Goal: Information Seeking & Learning: Compare options

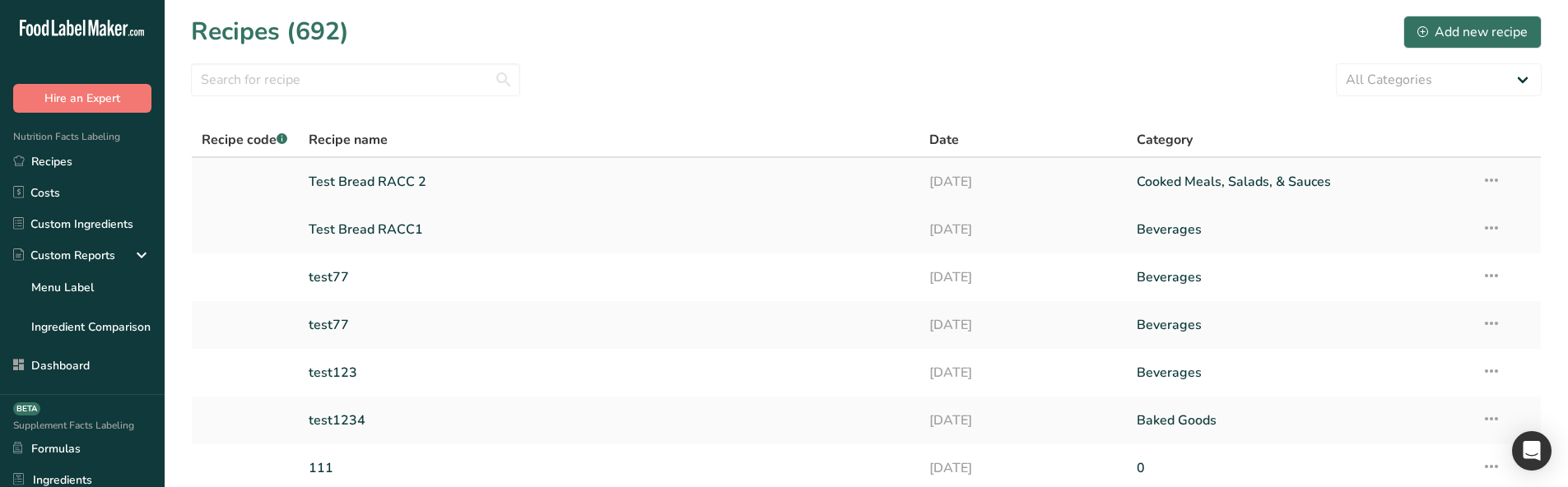
click at [456, 180] on link "Test Bread RACC 2" at bounding box center [609, 182] width 602 height 34
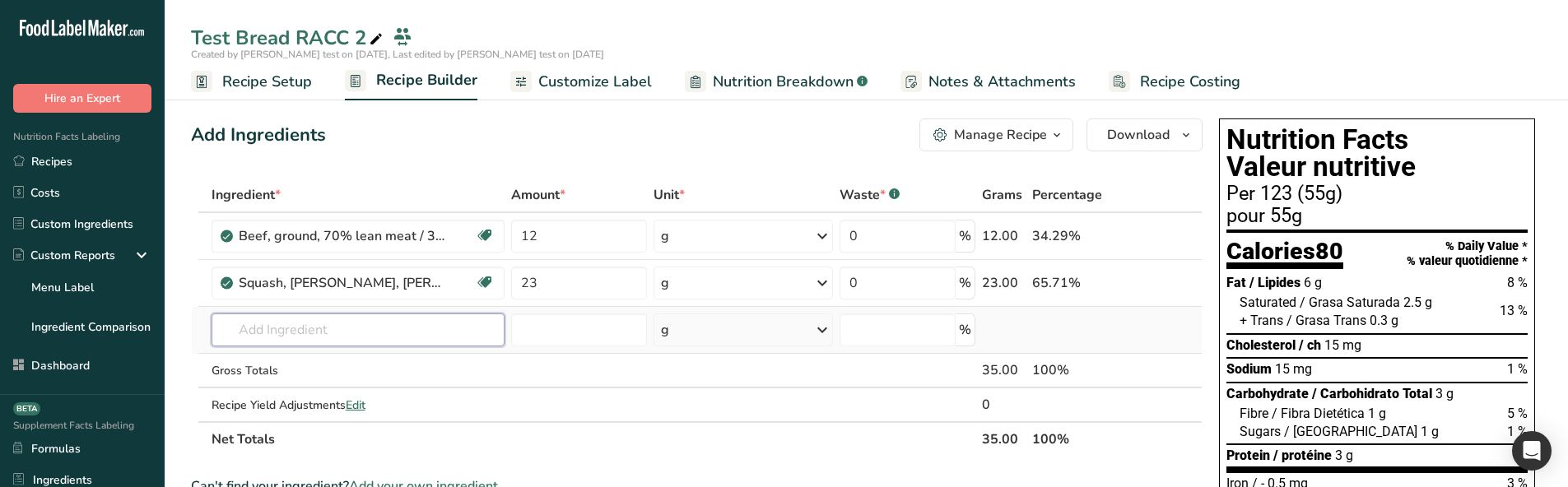
click at [261, 332] on input "text" at bounding box center [358, 330] width 293 height 33
click at [1029, 126] on div "Manage Recipe" at bounding box center [1000, 136] width 93 height 20
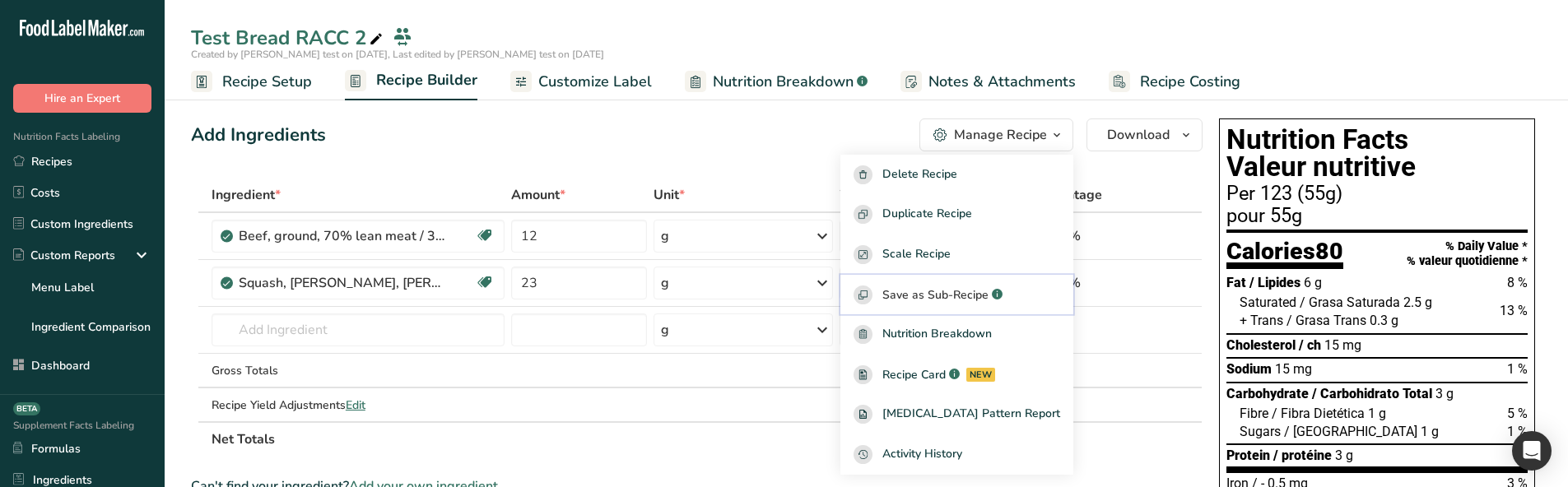
click at [966, 284] on button "Save as Sub-Recipe .a-a{fill:#347362;}.b-a{fill:#fff;}" at bounding box center [957, 295] width 233 height 40
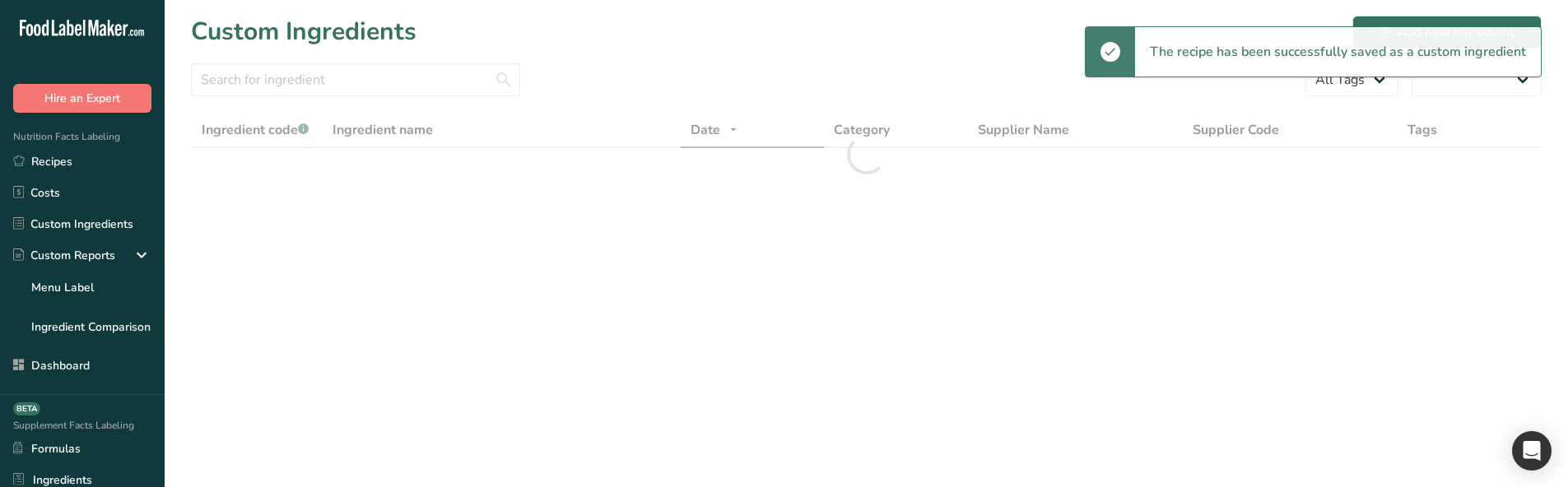
select select "30"
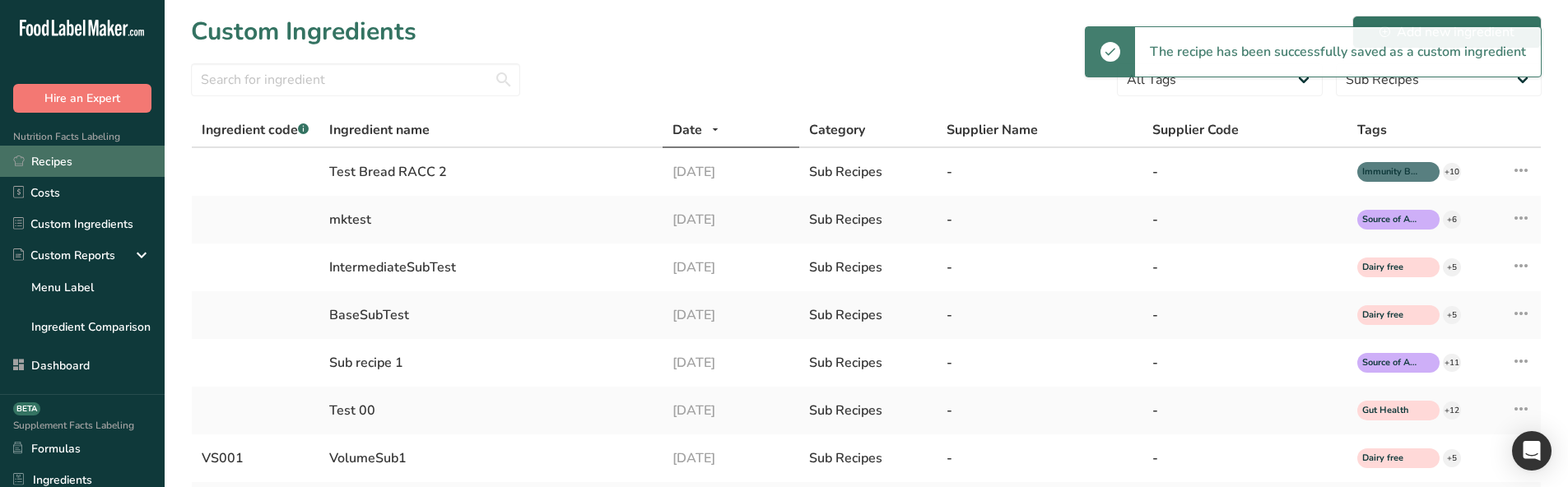
click at [115, 157] on link "Recipes" at bounding box center [82, 161] width 165 height 31
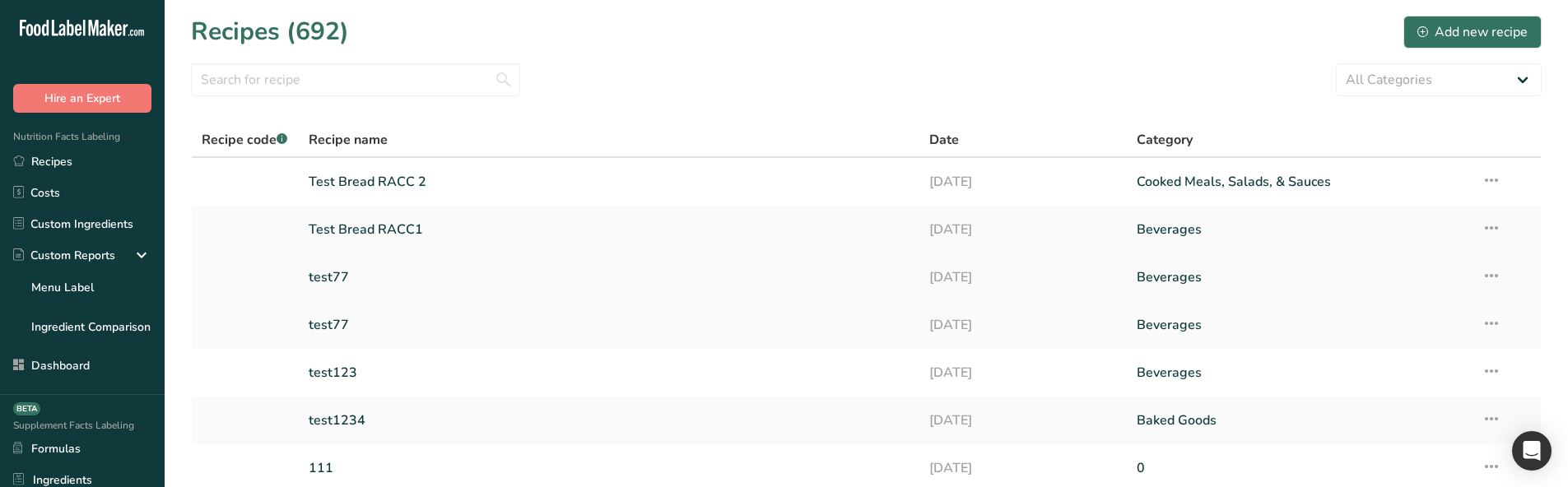
click at [361, 274] on link "test77" at bounding box center [609, 277] width 602 height 34
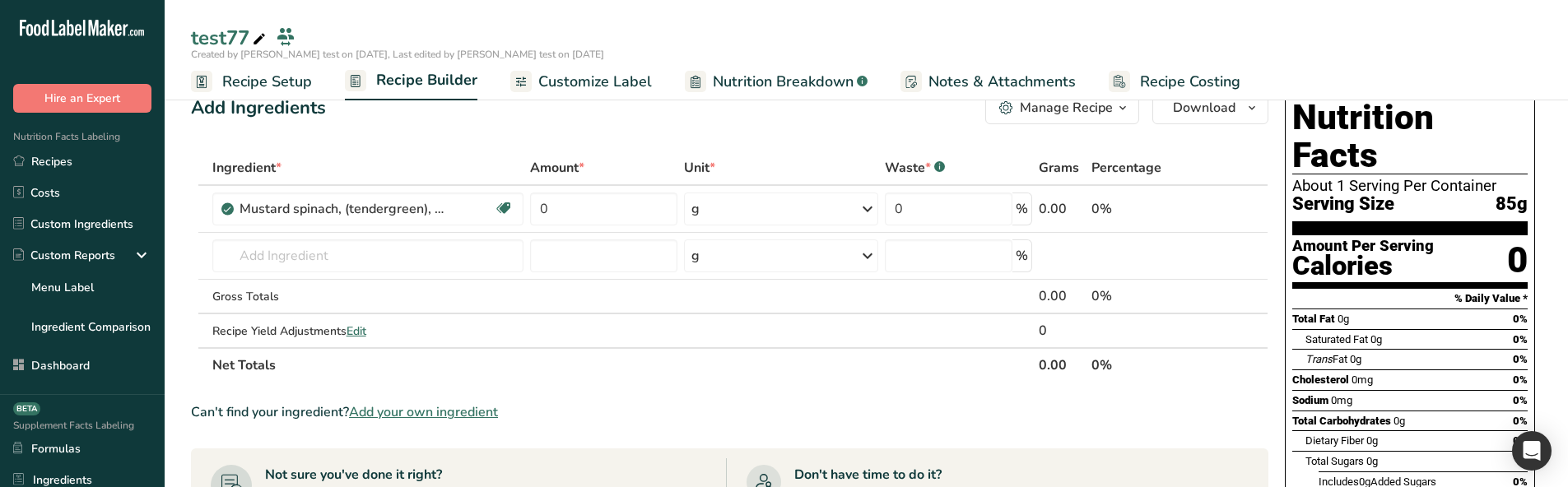
scroll to position [82, 0]
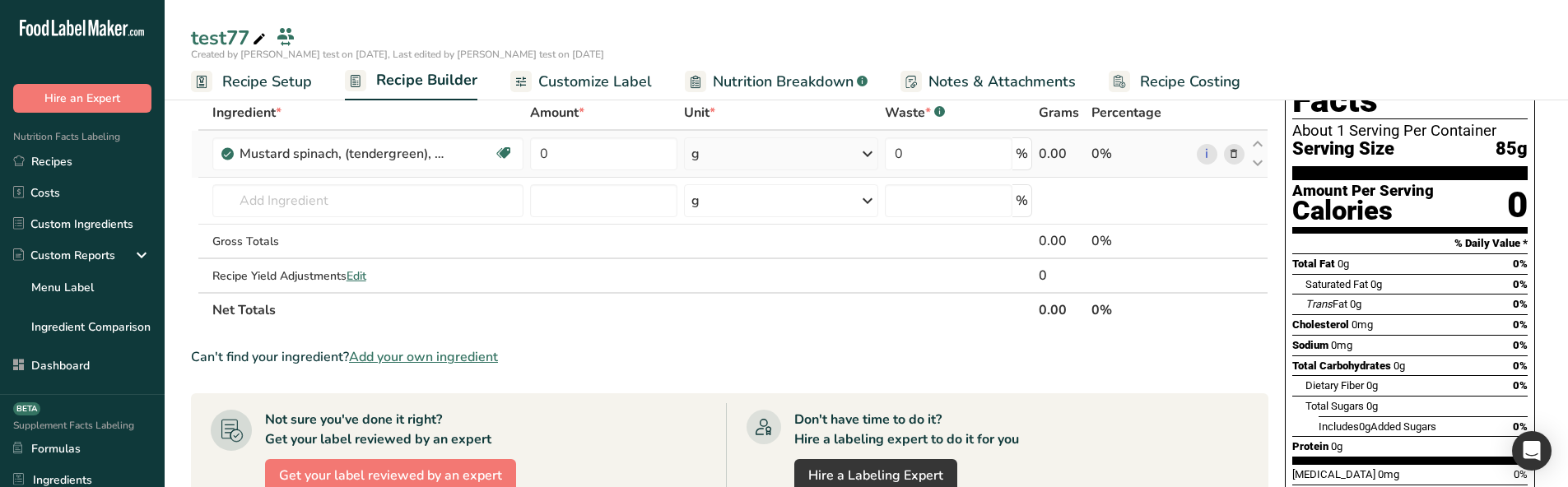
click at [379, 177] on td "Mustard spinach, (tendergreen), raw Source of Antioxidants Good for Eye health …" at bounding box center [368, 154] width 319 height 47
click at [373, 192] on input "text" at bounding box center [368, 200] width 312 height 33
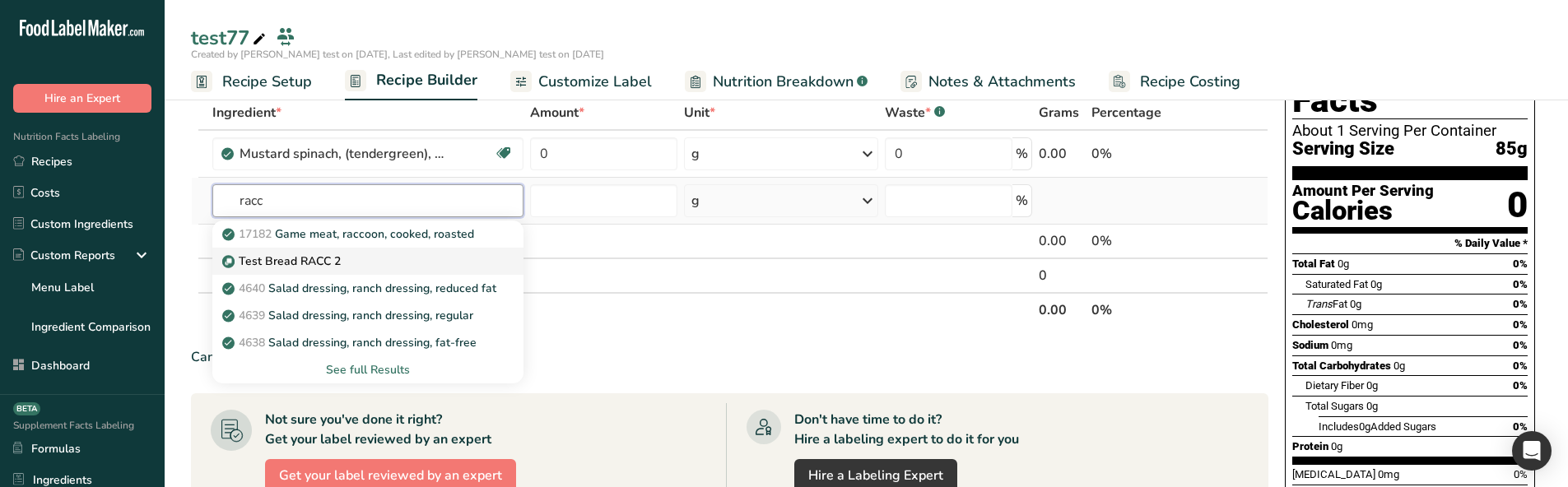
type input "racc"
click at [348, 249] on link "Test Bread RACC 2" at bounding box center [368, 261] width 312 height 27
type input "Test Bread RACC 2"
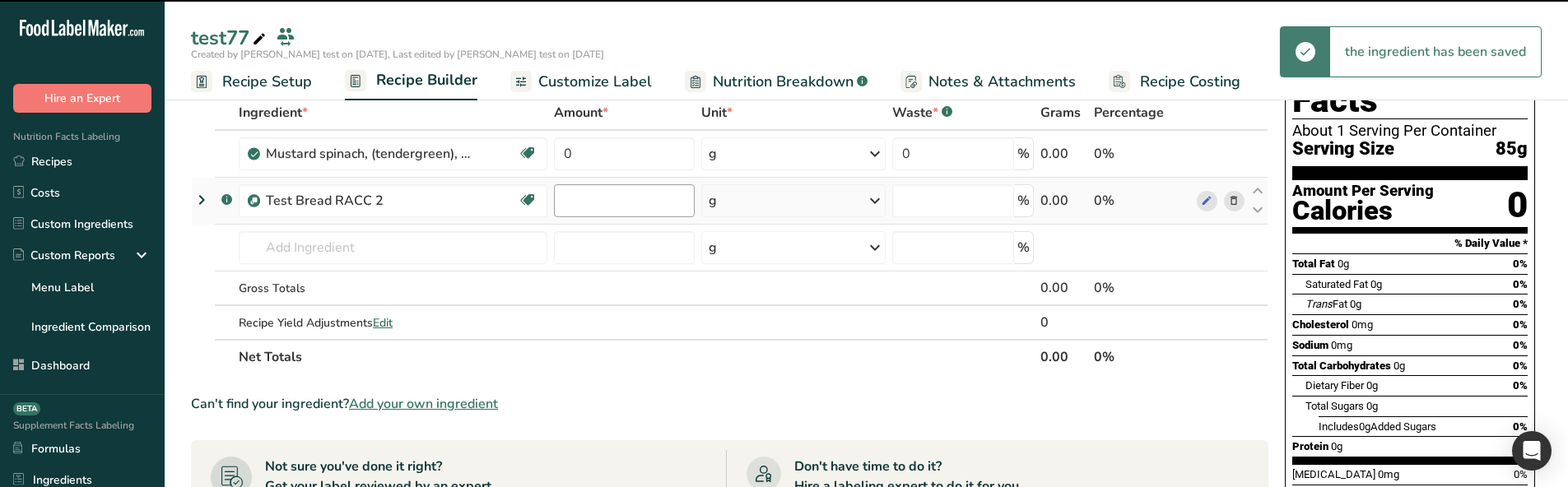
type input "0"
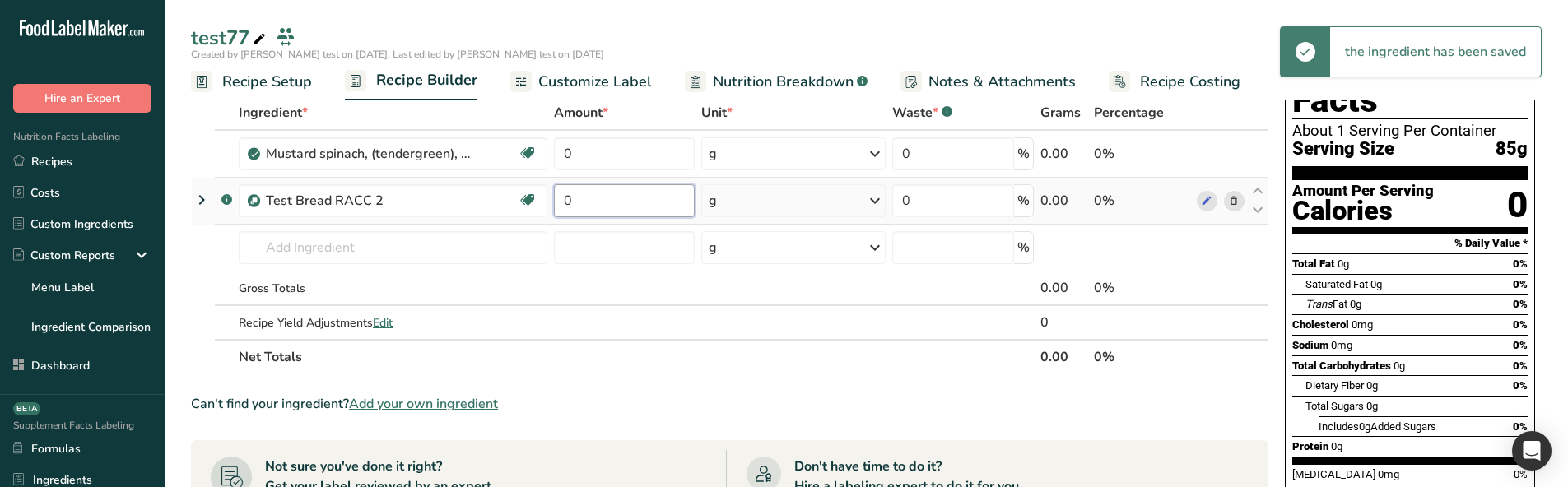
click at [557, 206] on input "0" at bounding box center [624, 200] width 141 height 33
type input "3"
click at [573, 346] on div "Ingredient * Amount * Unit * Waste * .a-a{fill:#347362;}.b-a{fill:#fff;} Grams …" at bounding box center [730, 235] width 1078 height 279
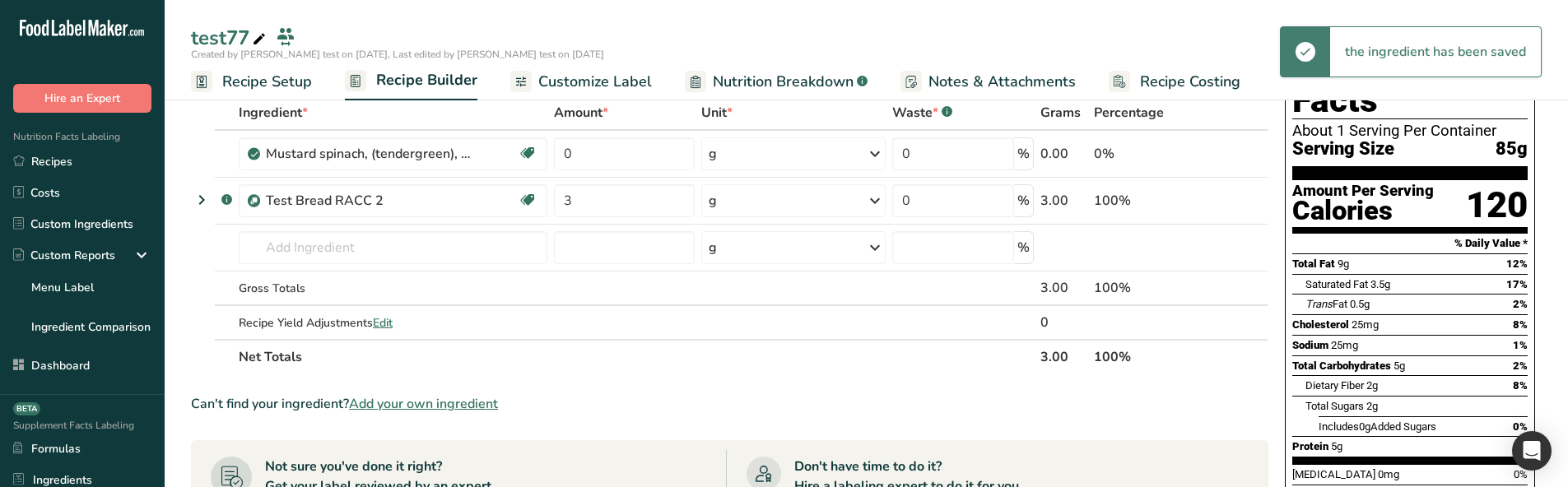
click at [731, 84] on span "Nutrition Breakdown" at bounding box center [783, 82] width 141 height 23
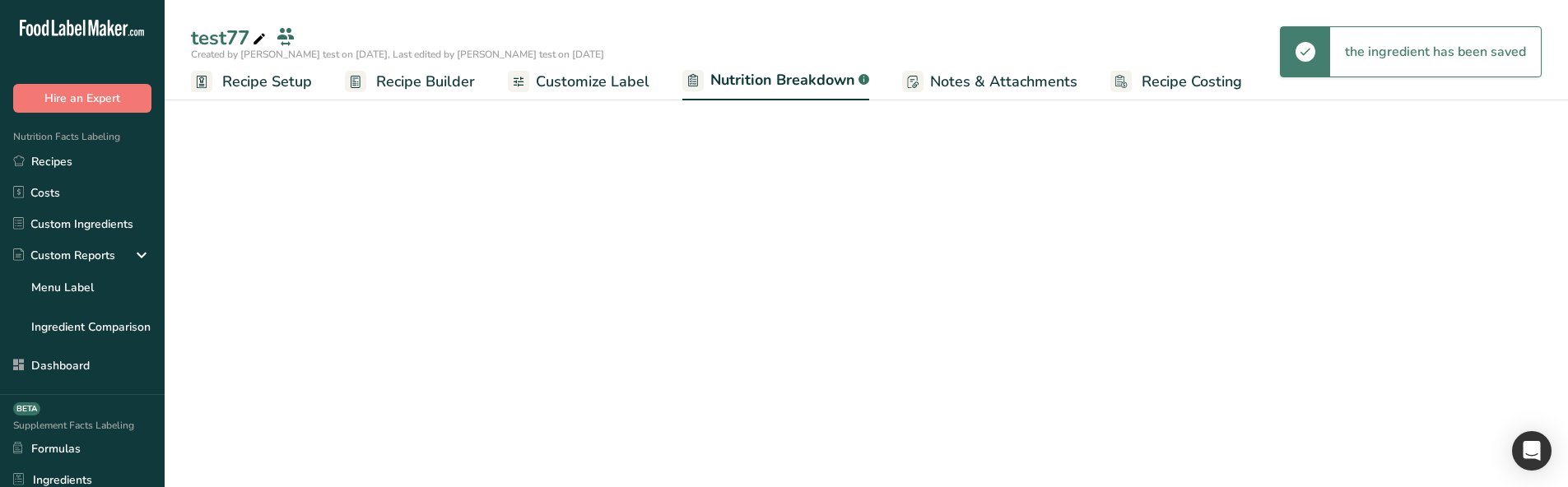
select select "Calories"
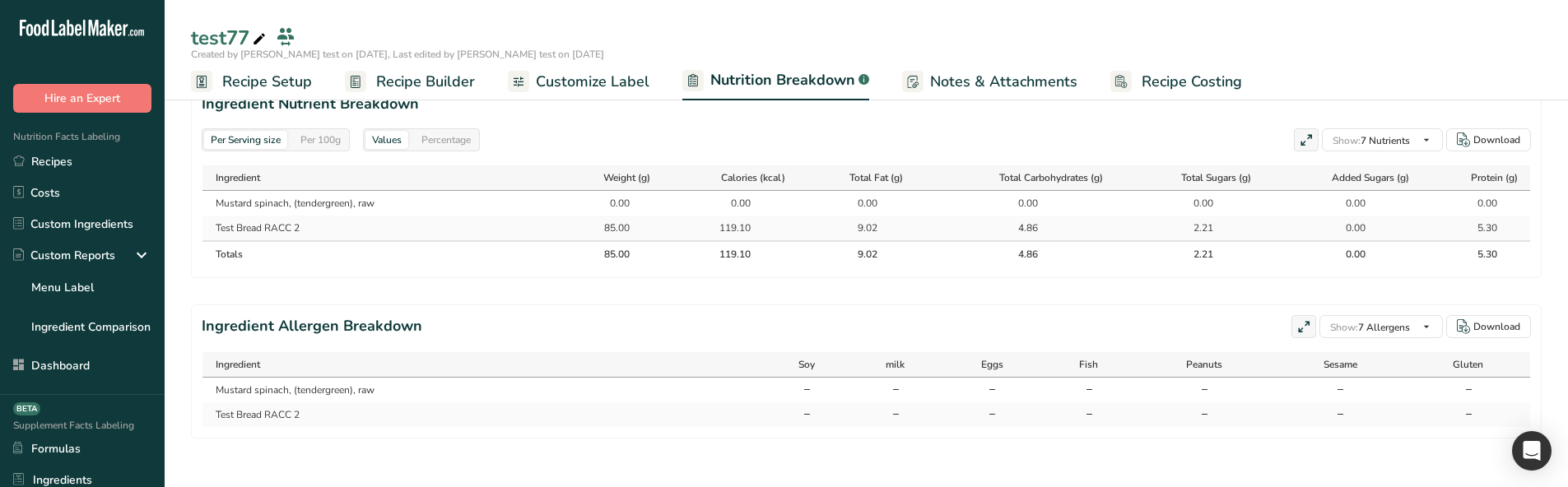
scroll to position [762, 0]
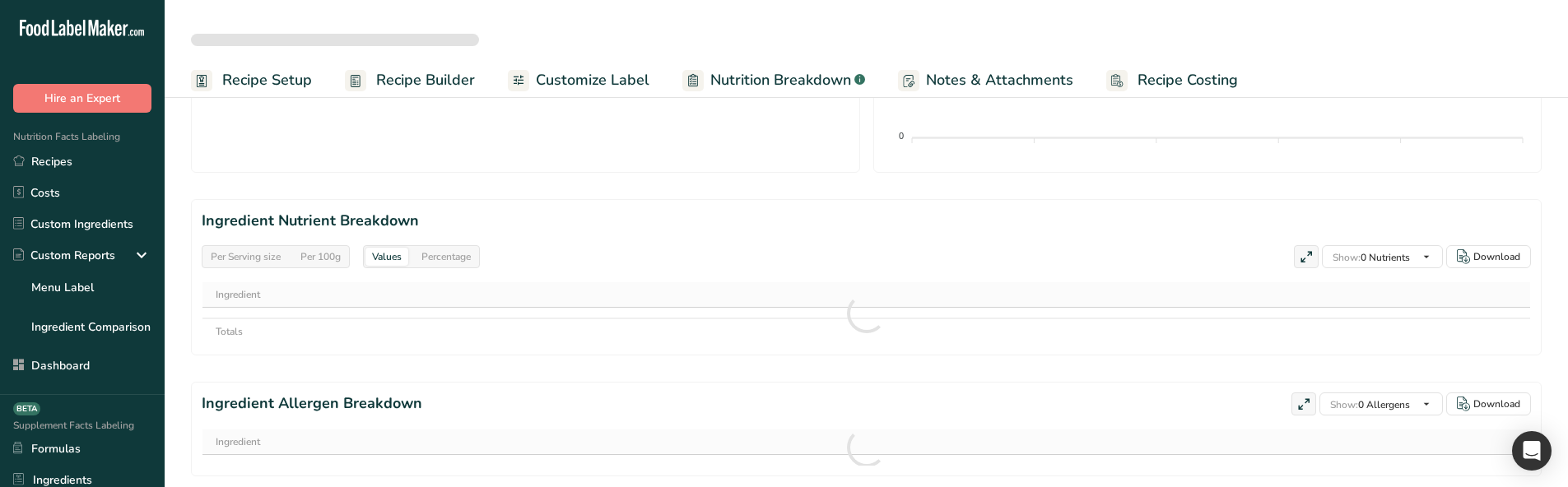
scroll to position [701, 0]
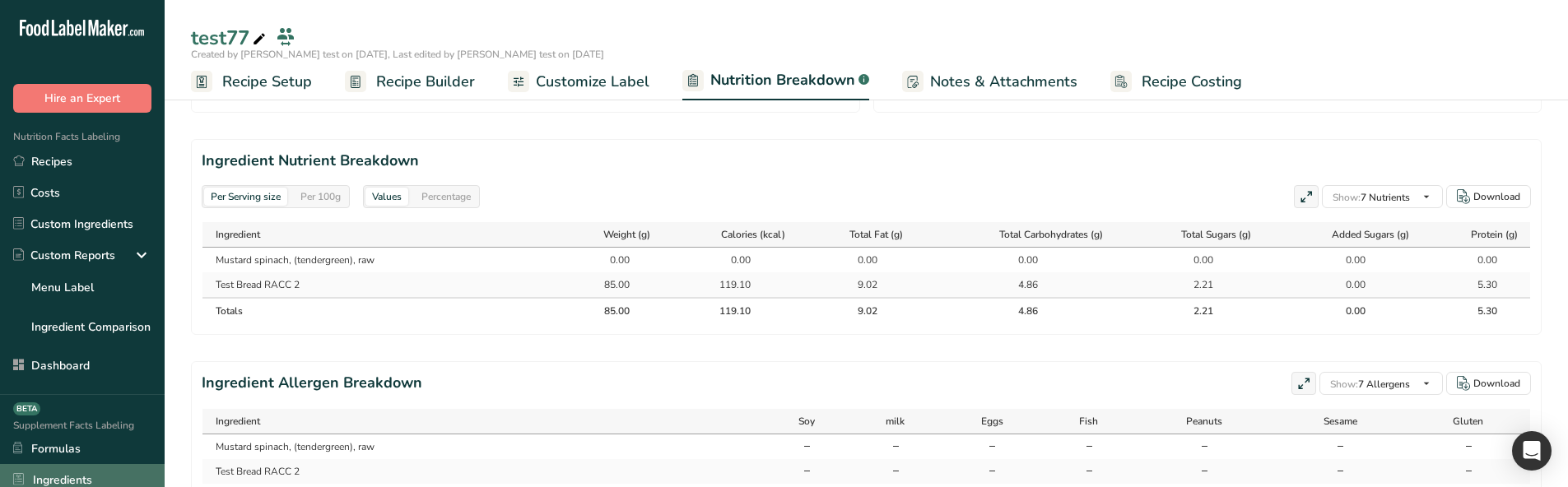
select select "Calories"
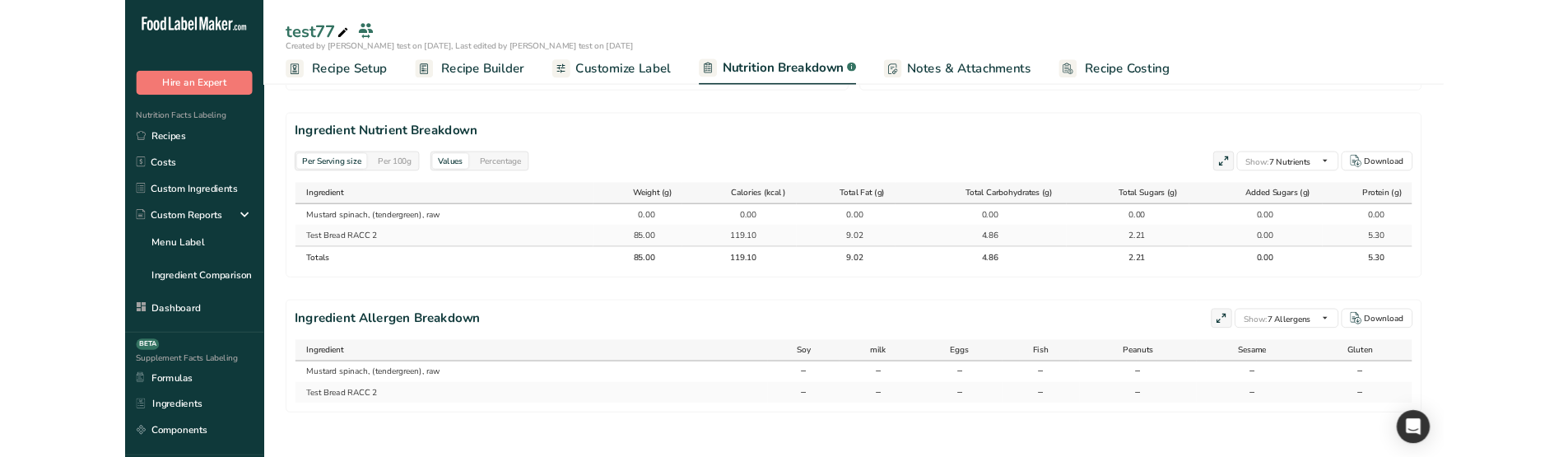
scroll to position [595, 0]
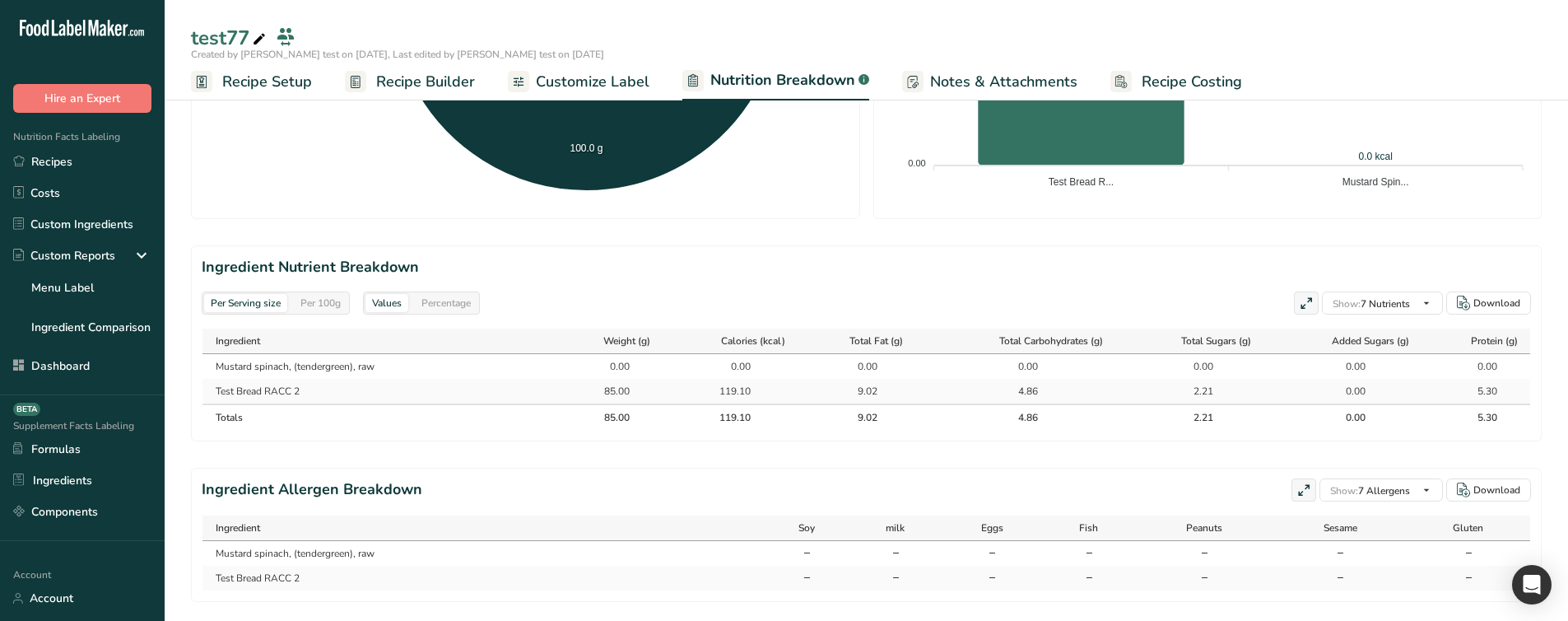
click at [324, 297] on div "Per 100g" at bounding box center [320, 303] width 54 height 18
click at [254, 307] on div "Per Serving size" at bounding box center [245, 303] width 83 height 18
click at [434, 310] on div "Percentage" at bounding box center [446, 303] width 63 height 18
click at [387, 306] on div "Values" at bounding box center [387, 303] width 43 height 18
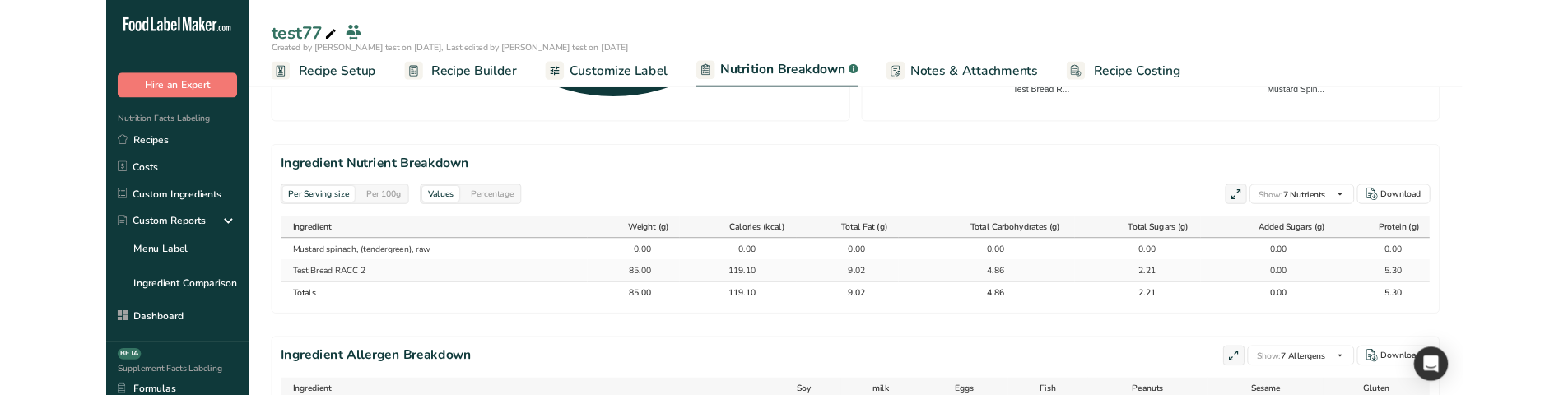
scroll to position [678, 0]
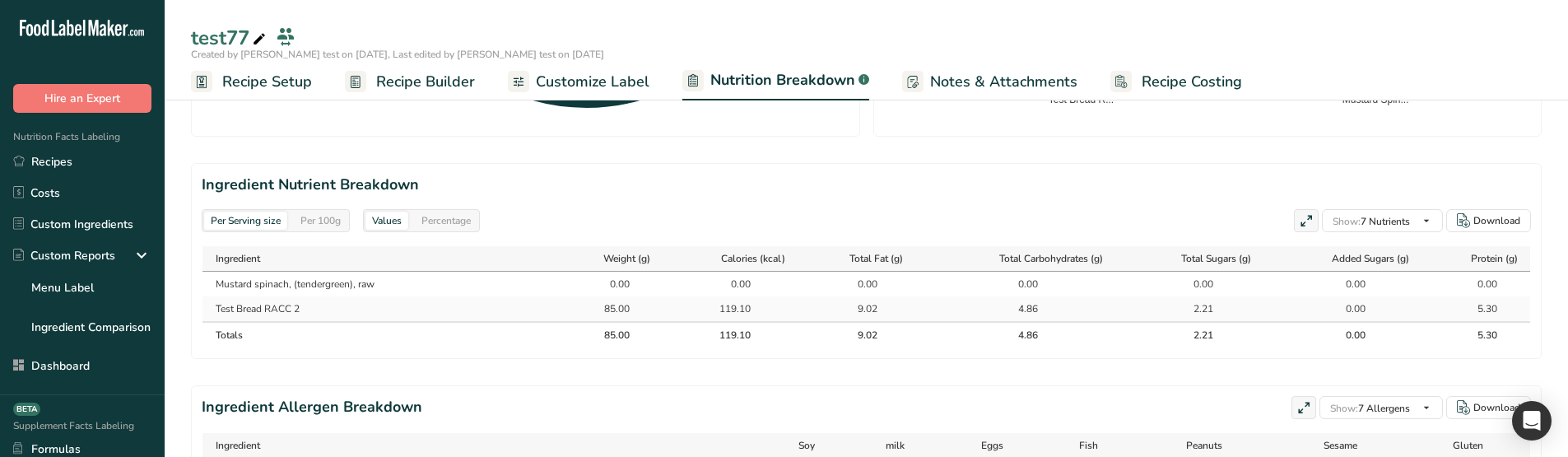
click at [315, 215] on div "Per 100g" at bounding box center [320, 221] width 54 height 18
click at [267, 215] on div "Per Serving size" at bounding box center [245, 221] width 83 height 18
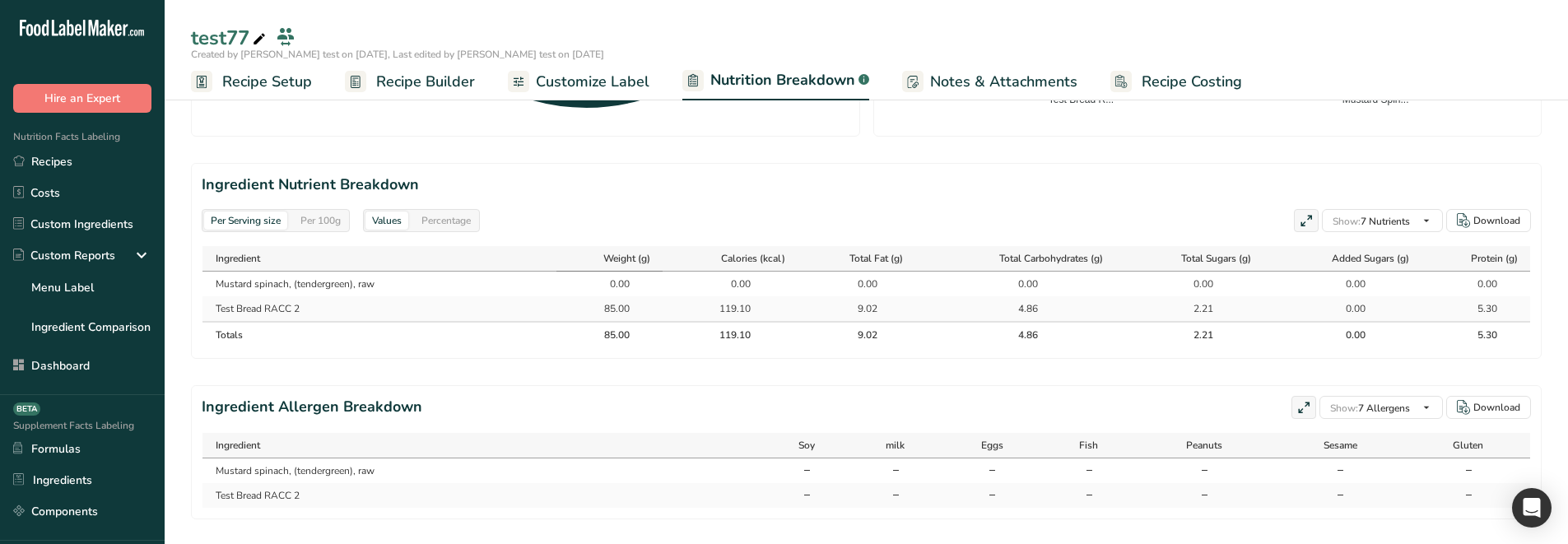
click at [615, 261] on span "Weight (g)" at bounding box center [627, 259] width 47 height 15
click at [629, 262] on span "Weight (g)" at bounding box center [628, 259] width 49 height 15
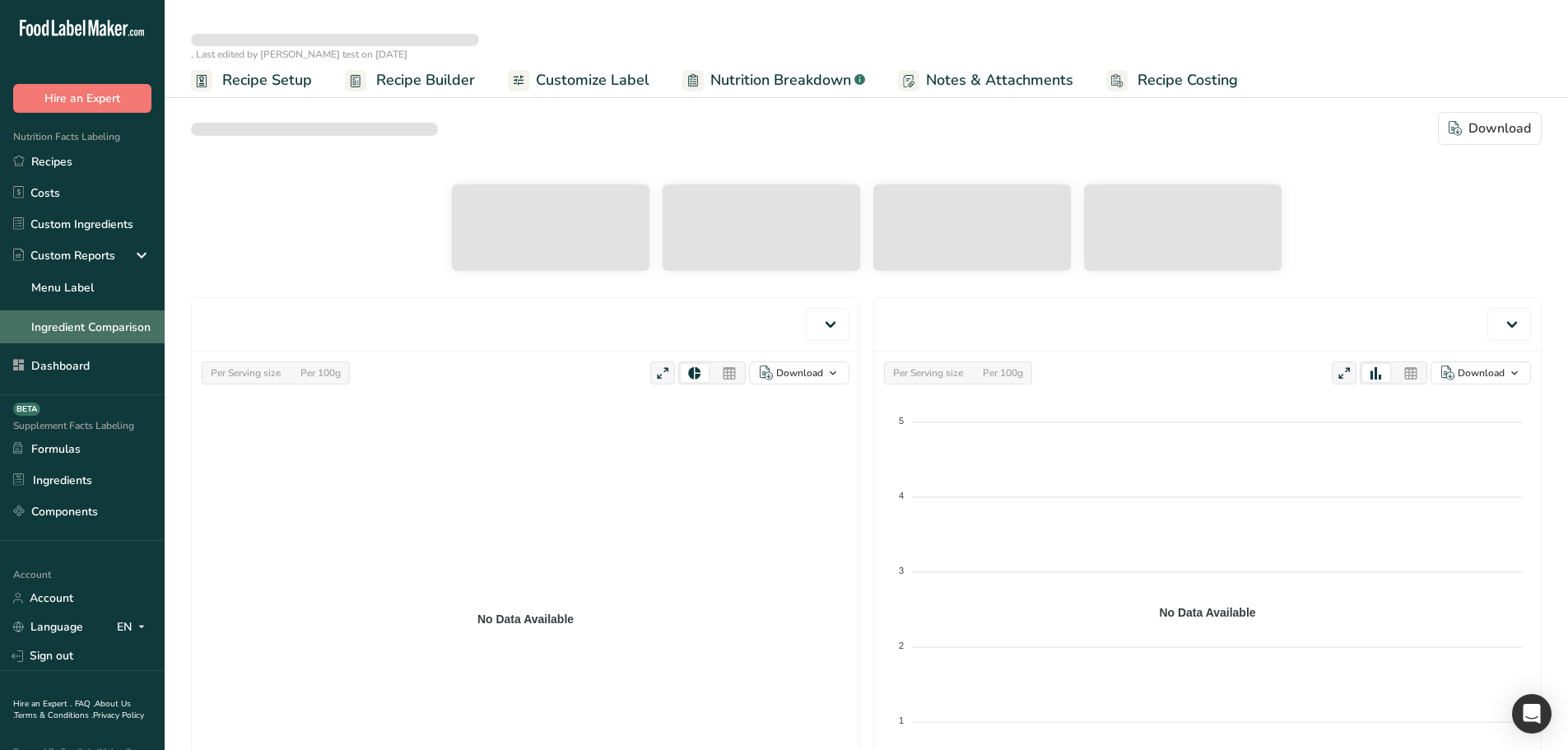
click at [71, 313] on link "Ingredient Comparison" at bounding box center [82, 326] width 165 height 33
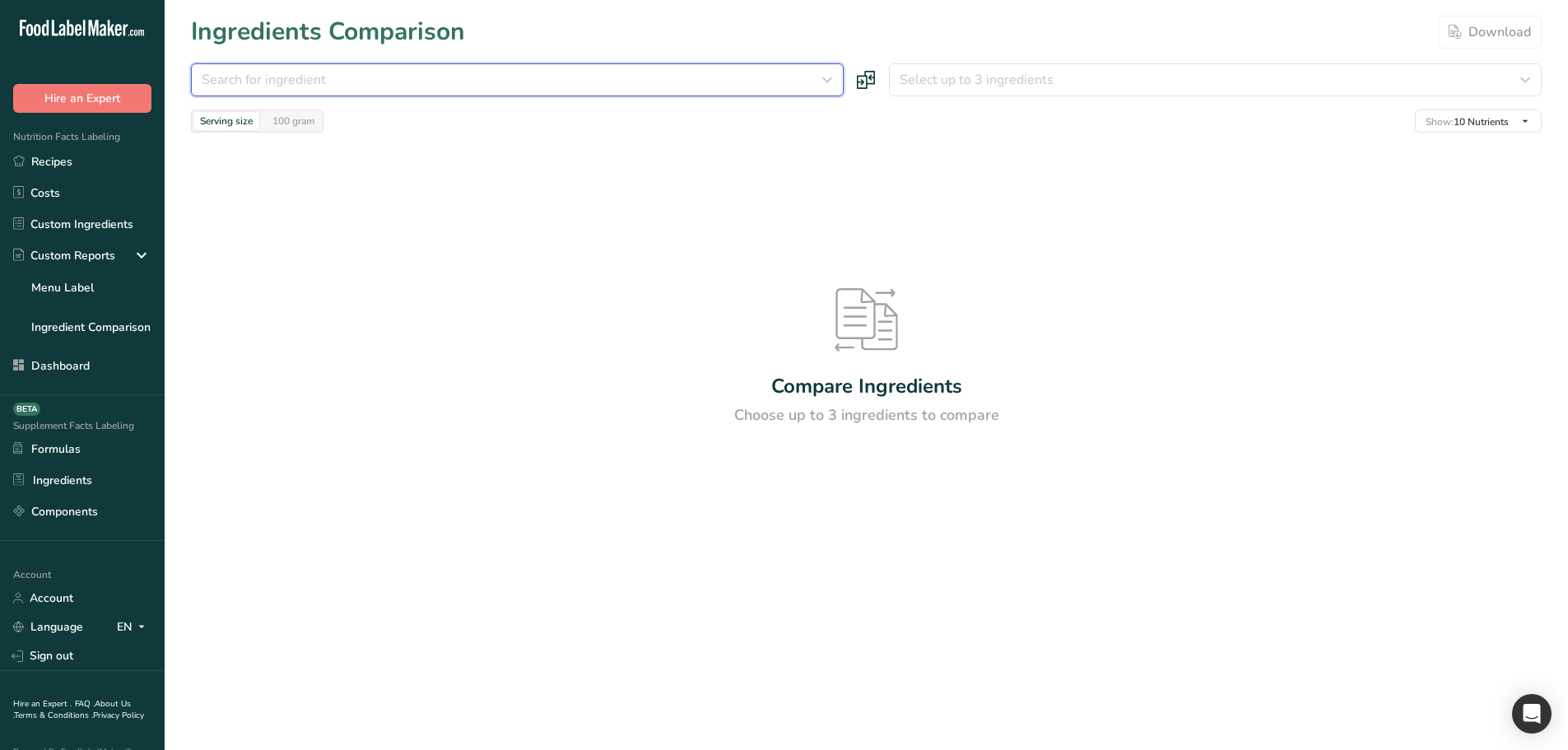
click at [433, 86] on div "Search for ingredient" at bounding box center [512, 80] width 622 height 20
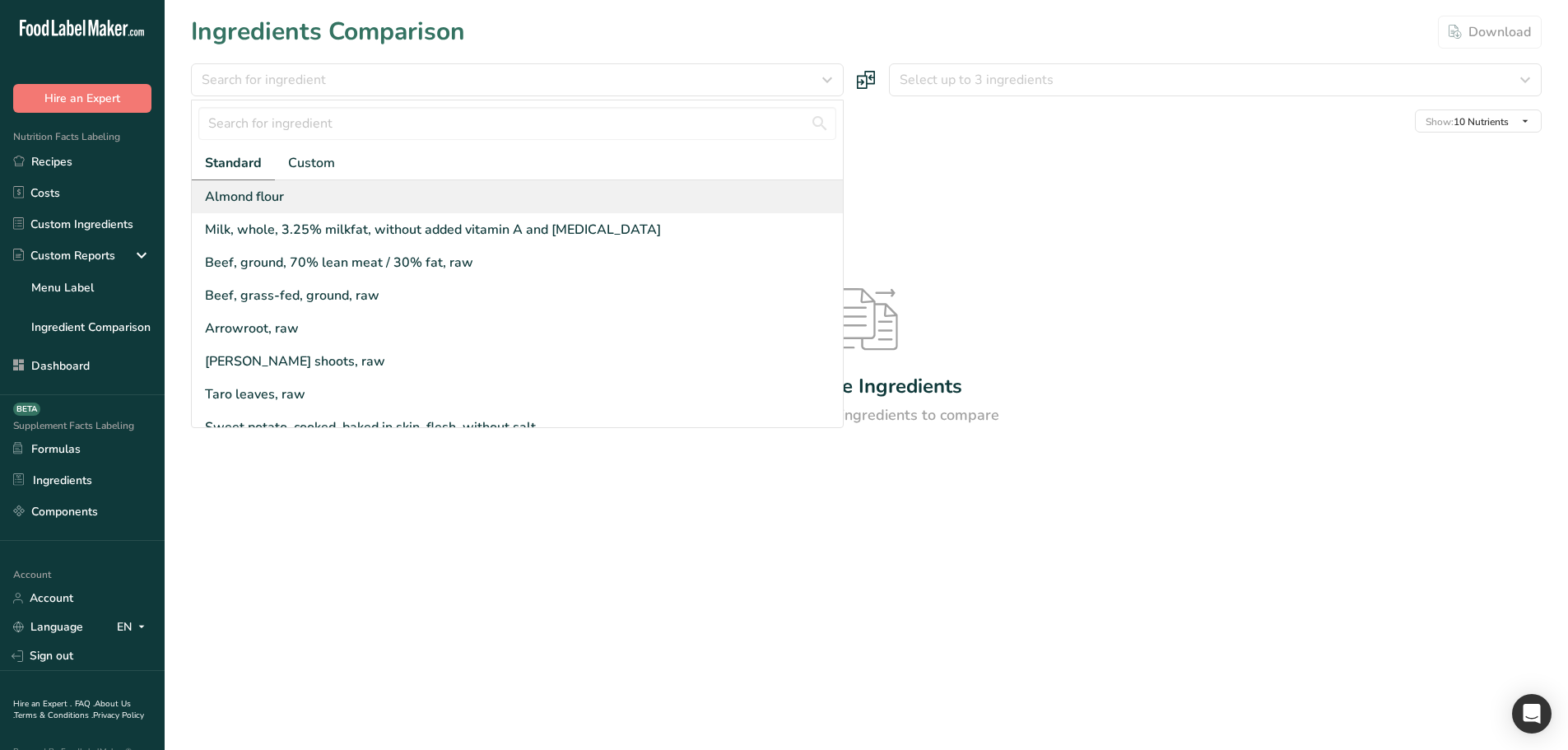
click at [379, 210] on div "Almond flour" at bounding box center [517, 196] width 651 height 33
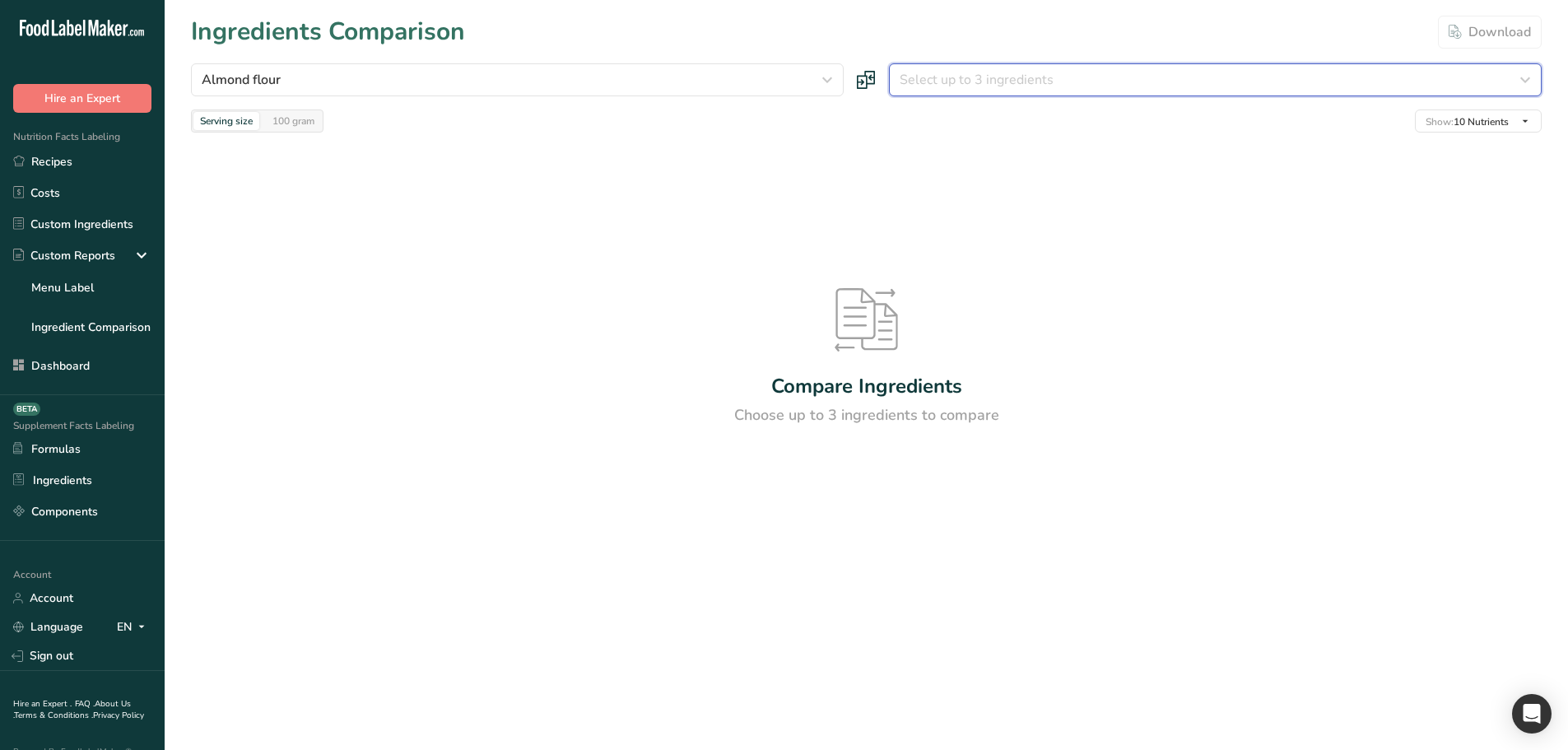
drag, startPoint x: 921, startPoint y: 95, endPoint x: 951, endPoint y: 80, distance: 33.5
click at [925, 92] on button "Select up to 3 ingredients" at bounding box center [1216, 80] width 653 height 33
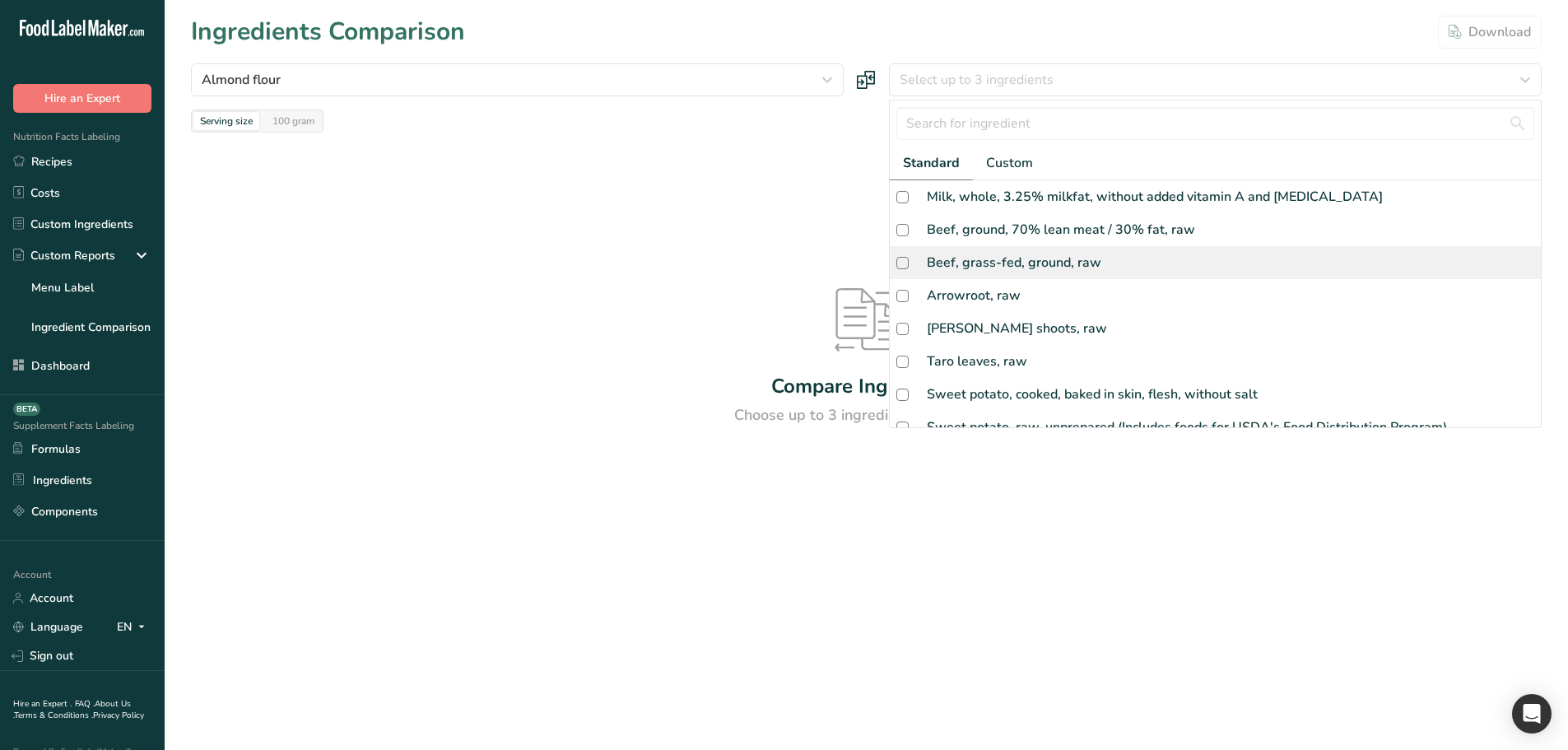
click at [1022, 271] on div "Beef, grass-fed, ground, raw" at bounding box center [1014, 263] width 175 height 20
checkbox input "true"
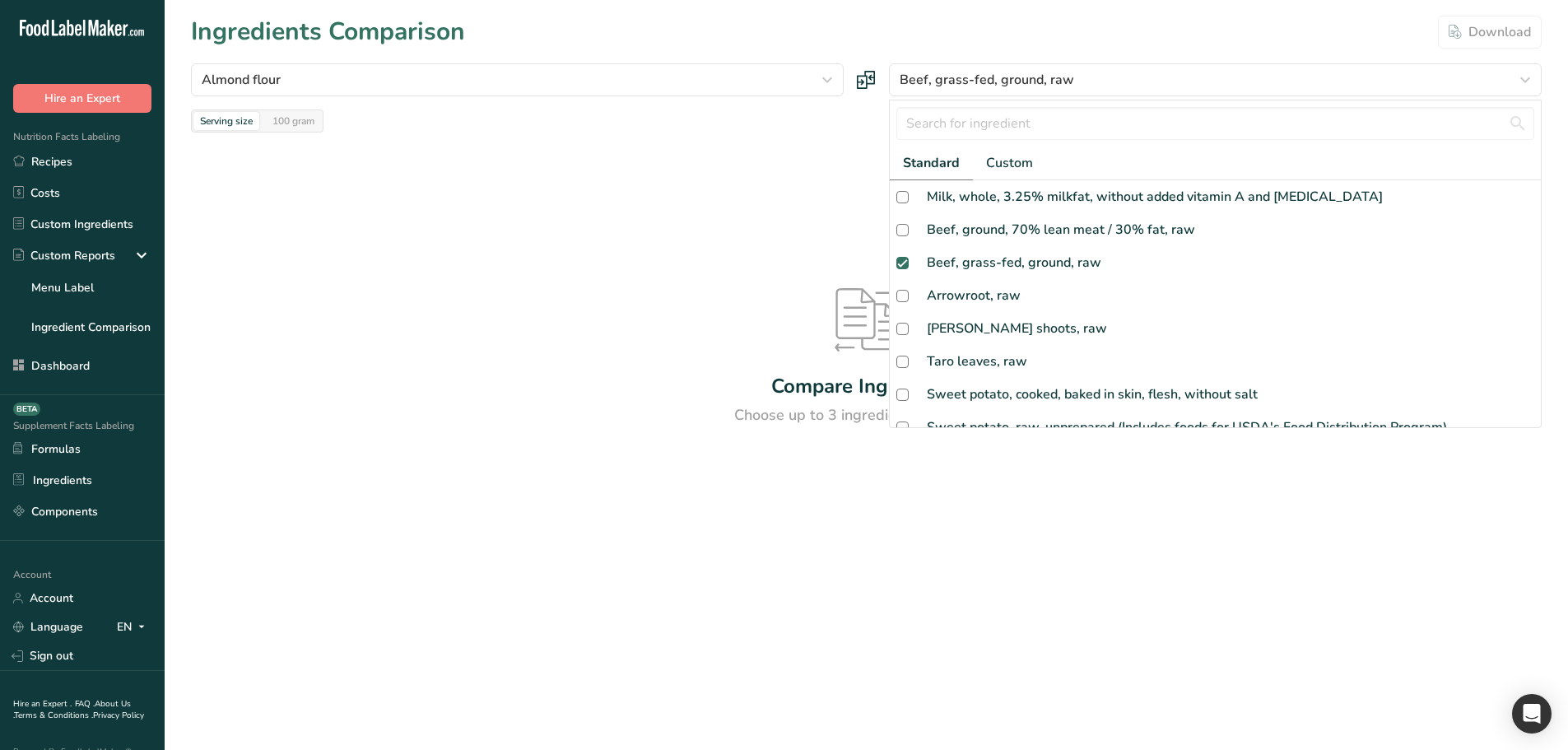
click at [627, 169] on div "Compare Ingredients Choose up to 3 ingredients to compare" at bounding box center [866, 357] width 1351 height 450
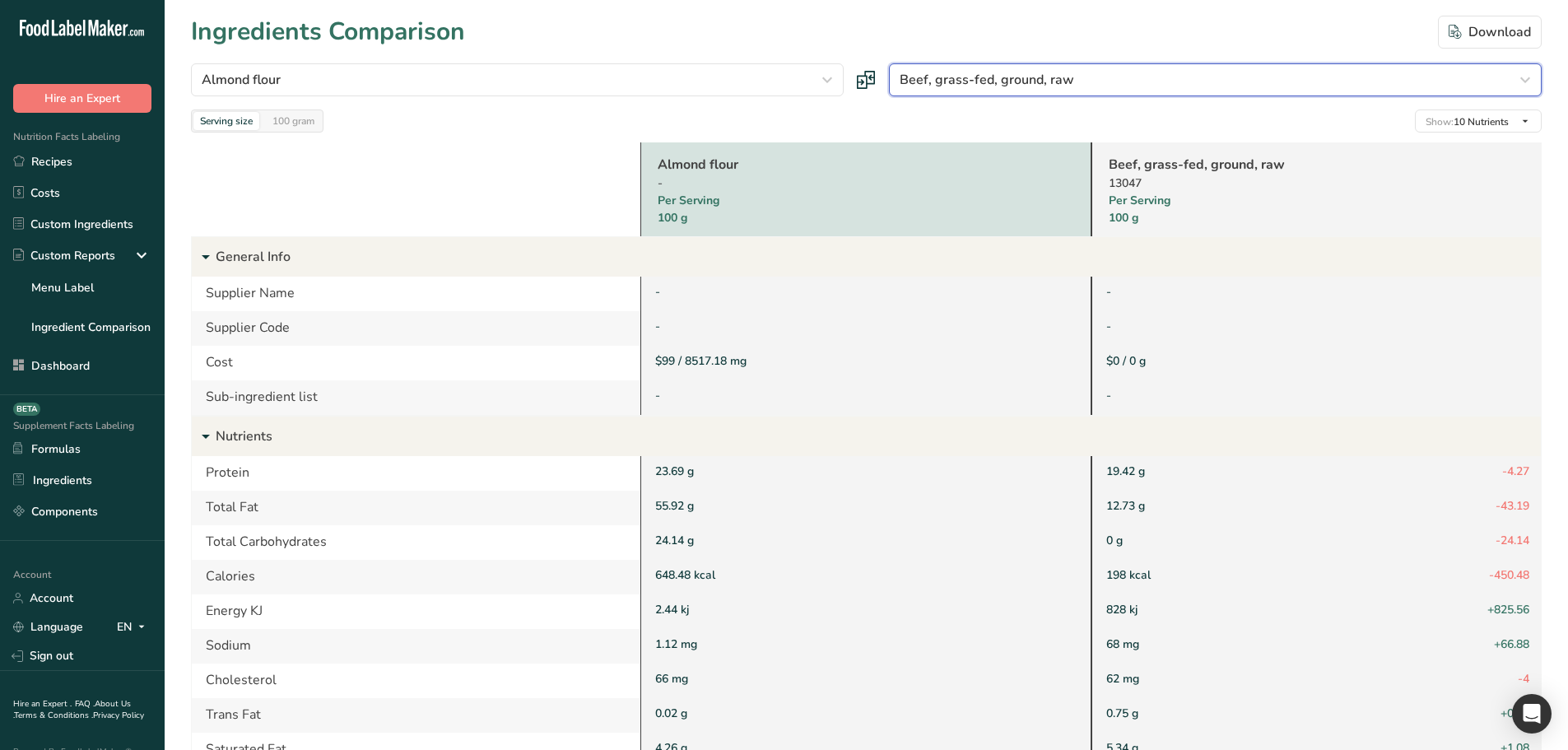
click at [1024, 76] on span "Beef, grass-fed, ground, raw" at bounding box center [986, 80] width 175 height 20
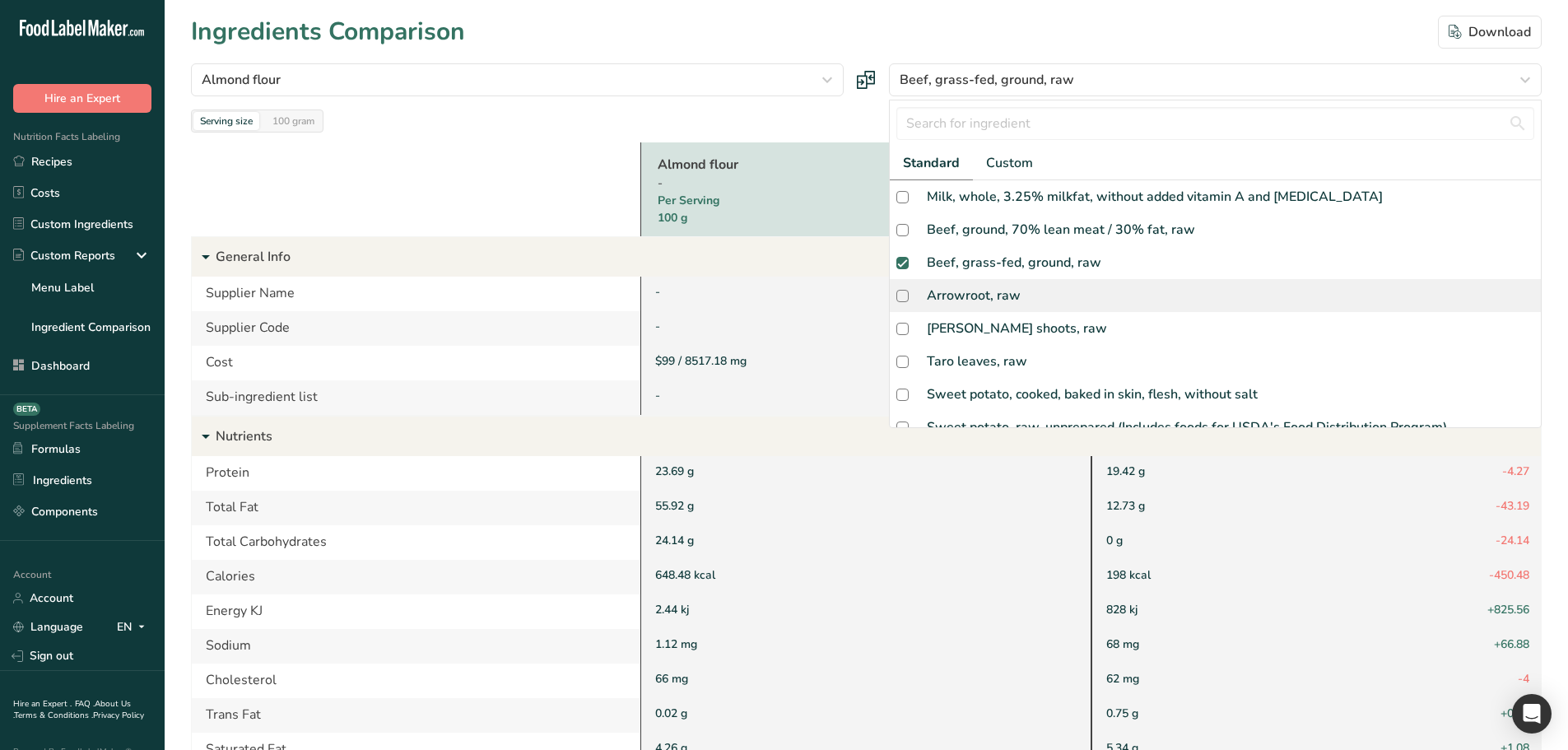
click at [992, 288] on div "Arrowroot, raw" at bounding box center [974, 295] width 94 height 20
checkbox input "true"
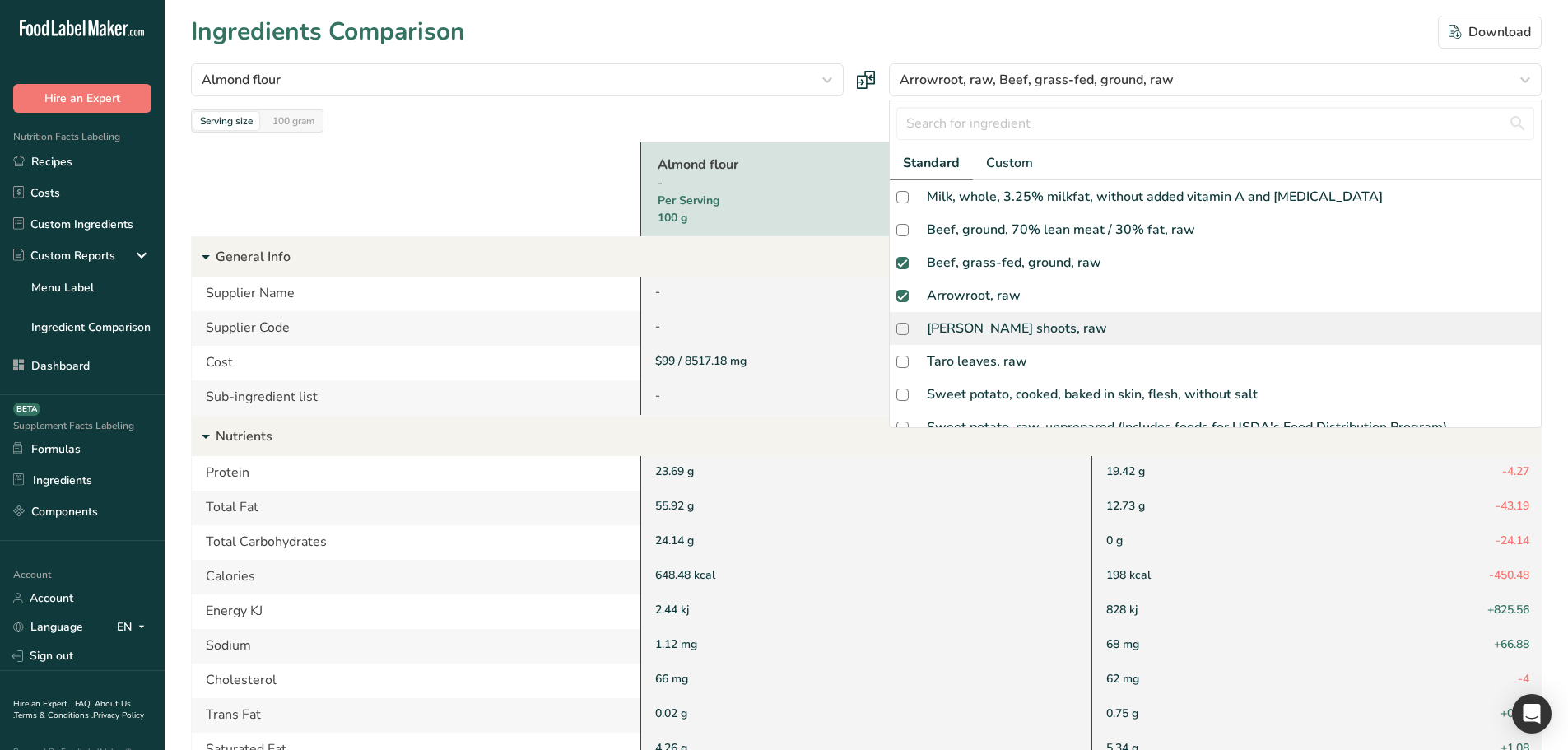
click at [981, 339] on div "Taro shoots, raw" at bounding box center [1216, 328] width 651 height 33
checkbox input "true"
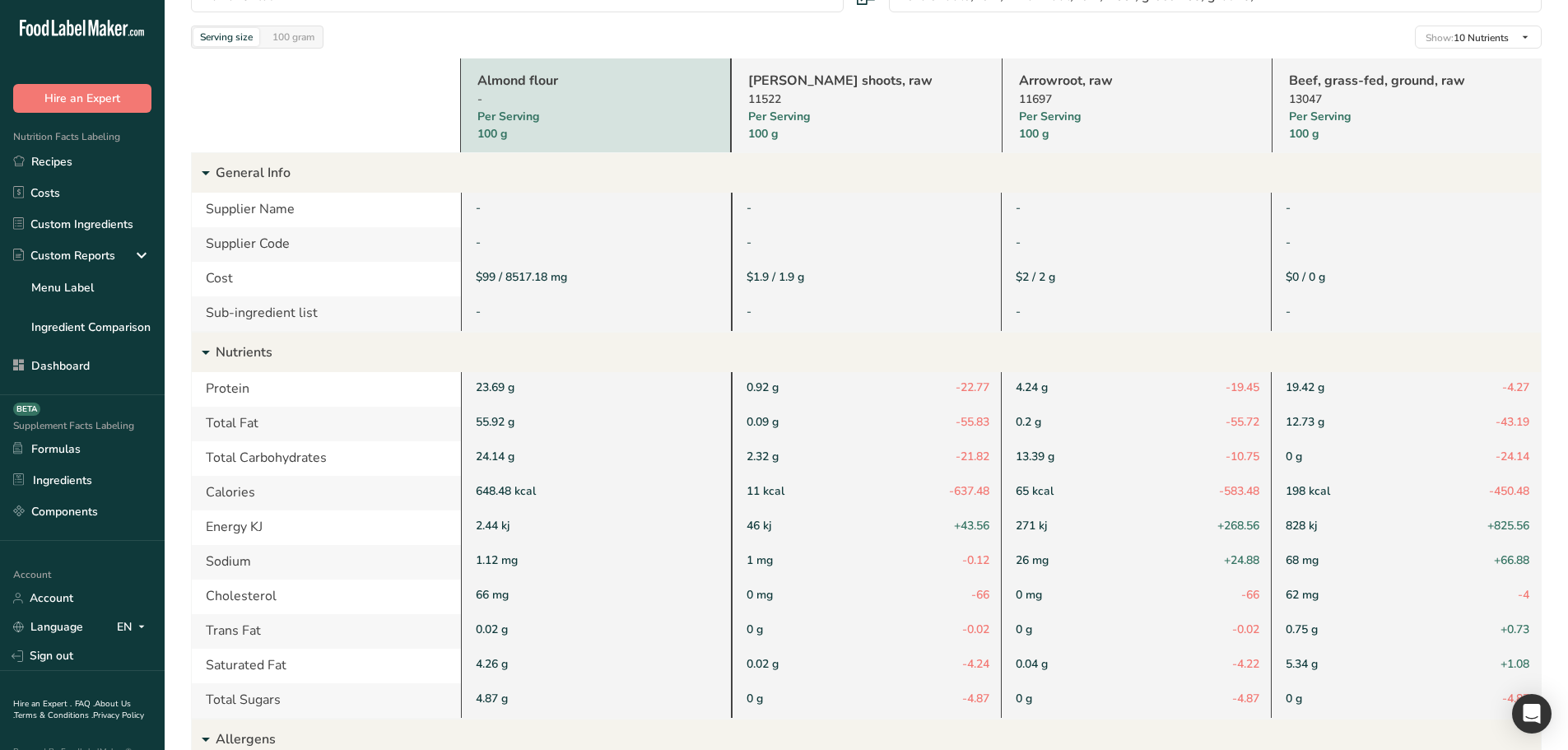
scroll to position [82, 0]
drag, startPoint x: 950, startPoint y: 527, endPoint x: 989, endPoint y: 529, distance: 39.1
click at [989, 529] on div "46 kj +43.56" at bounding box center [867, 529] width 271 height 34
drag, startPoint x: 776, startPoint y: 393, endPoint x: 758, endPoint y: 386, distance: 19.3
click at [758, 386] on div "0.92 g -22.77" at bounding box center [867, 391] width 271 height 34
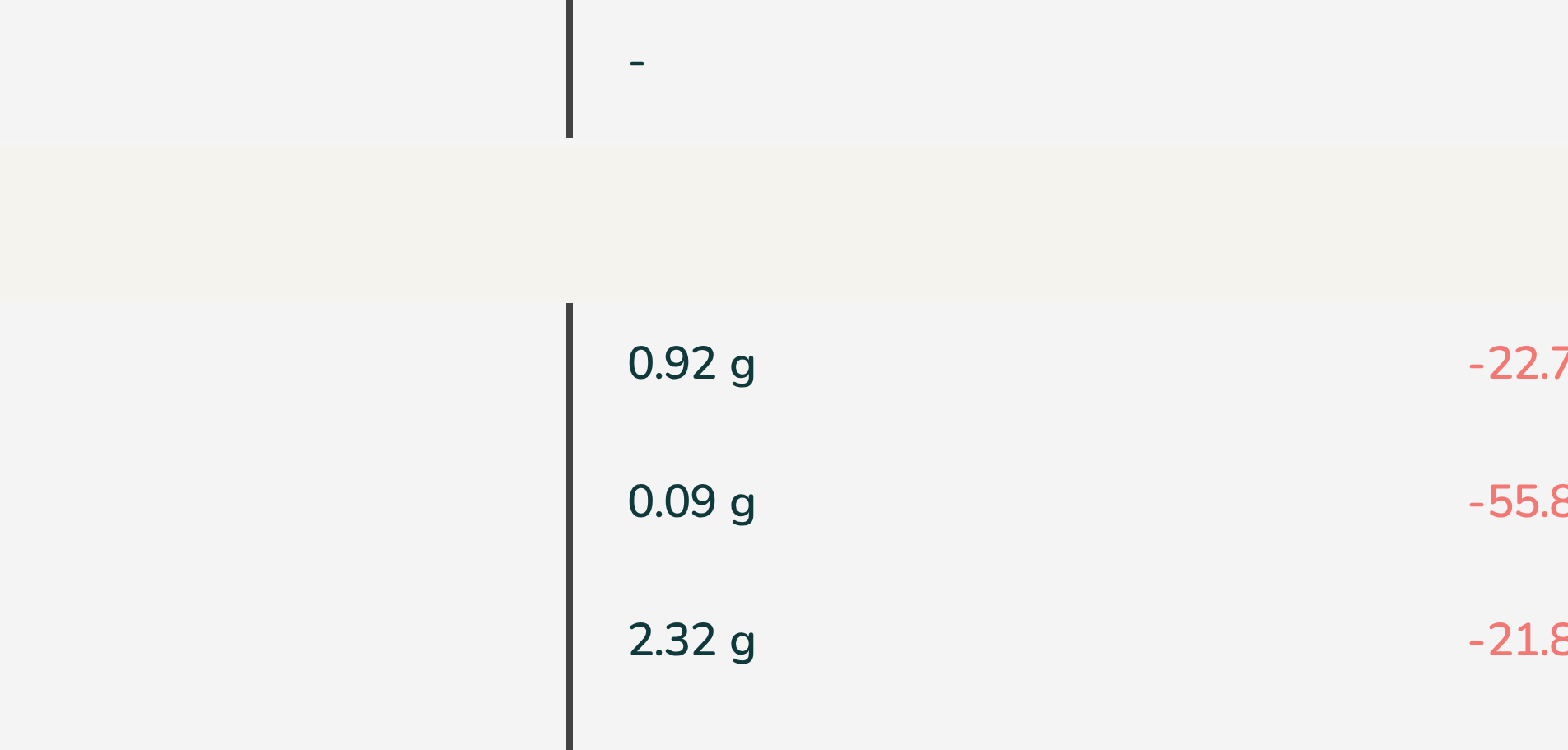
drag, startPoint x: 789, startPoint y: 389, endPoint x: 747, endPoint y: 388, distance: 42.0
click at [747, 388] on div "0.92 g -22.77" at bounding box center [867, 391] width 271 height 34
click at [776, 399] on div "0.92 g -22.77" at bounding box center [867, 391] width 271 height 34
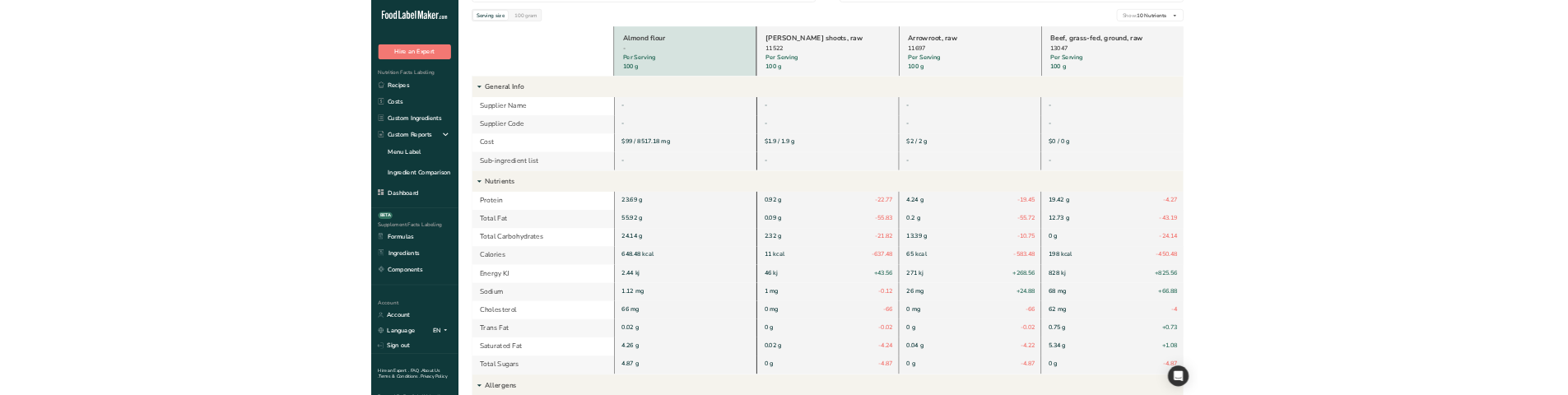
scroll to position [0, 0]
